Goal: Find specific page/section: Find specific page/section

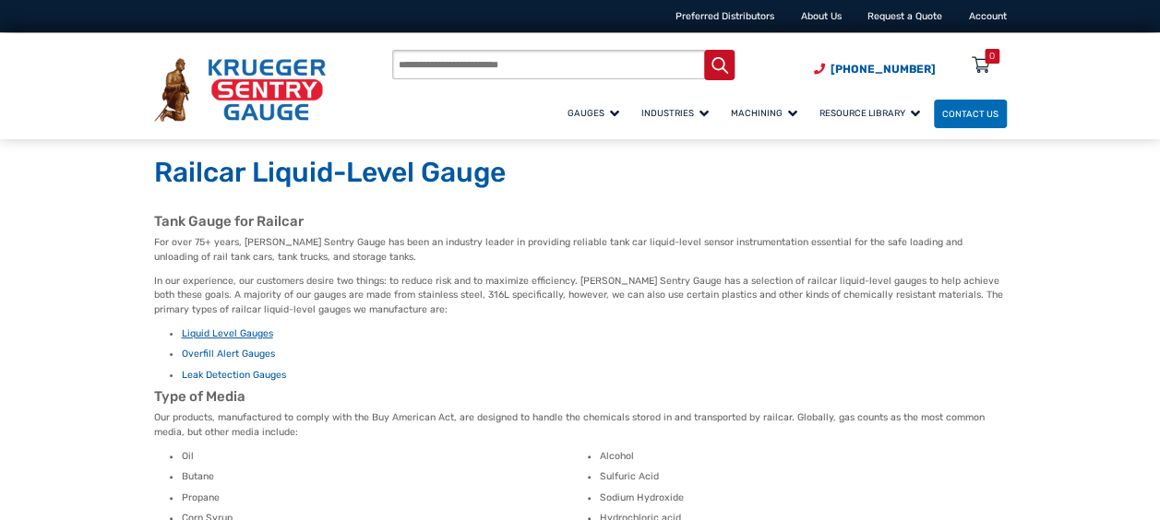
click at [253, 329] on link "Liquid Level Gauges" at bounding box center [227, 334] width 91 height 12
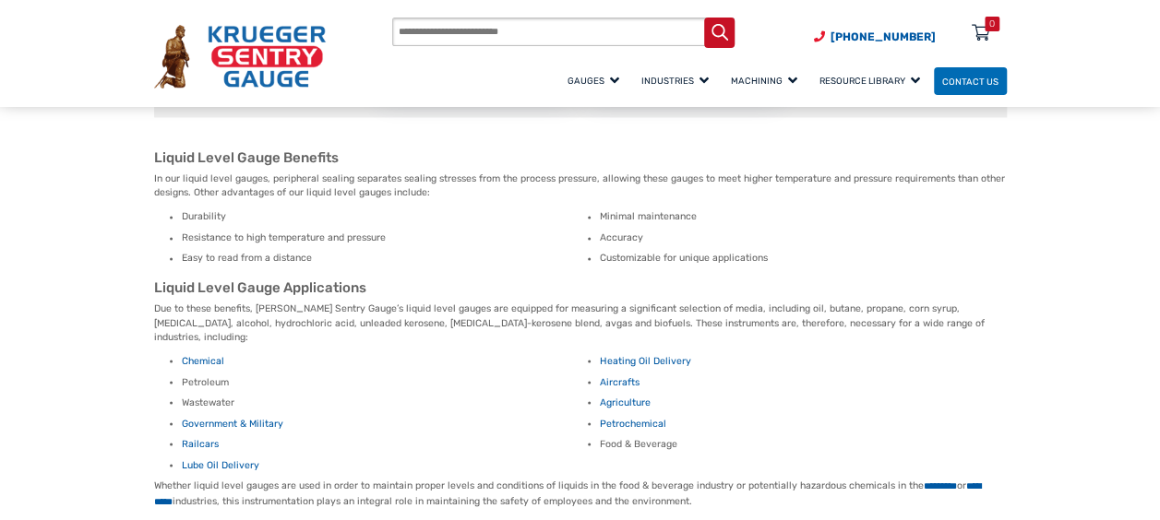
scroll to position [1292, 0]
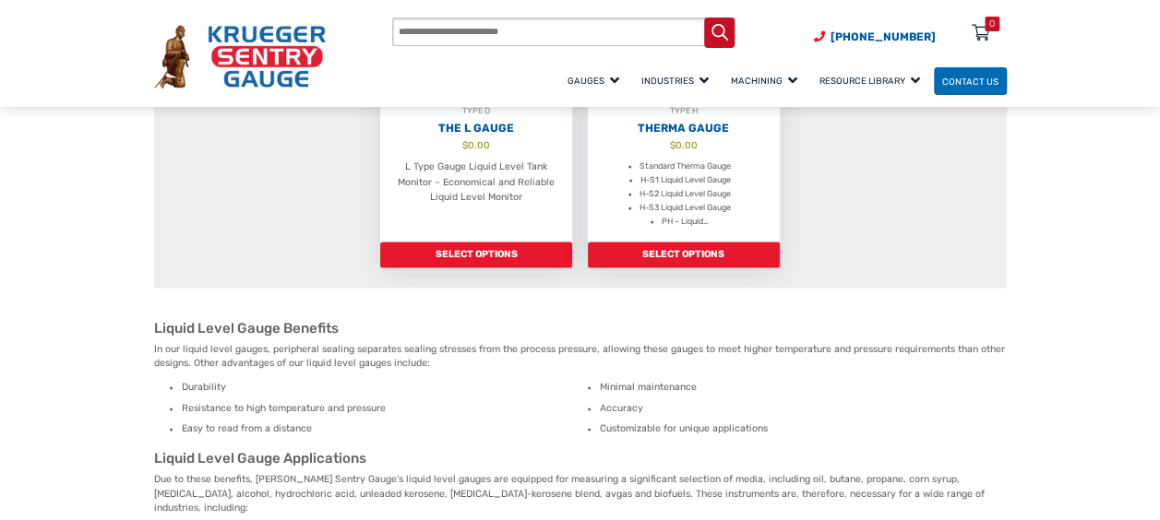
click at [418, 35] on input "Products search" at bounding box center [563, 33] width 342 height 30
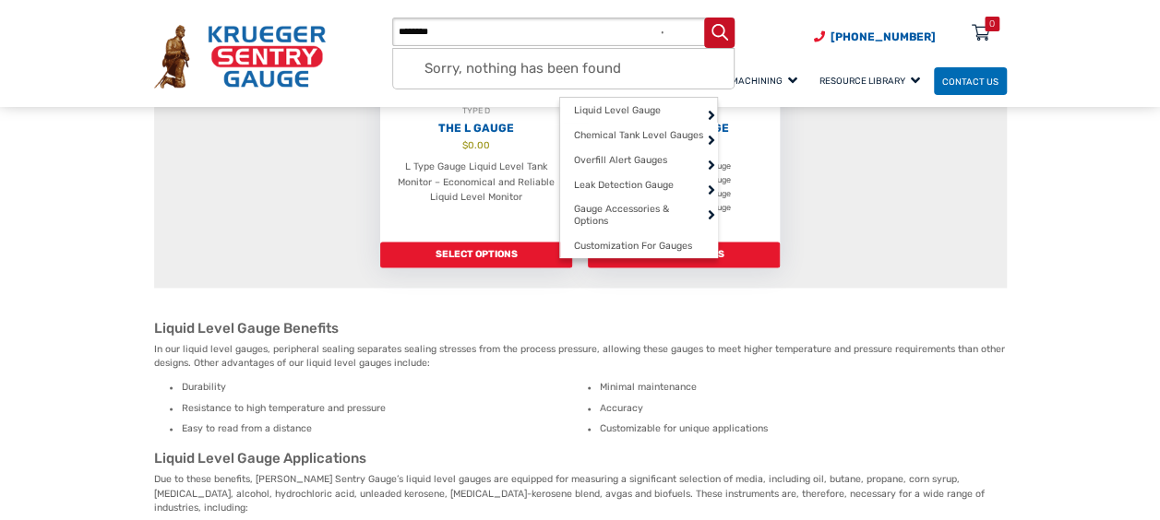
type input "********"
